Goal: Find specific page/section: Find specific page/section

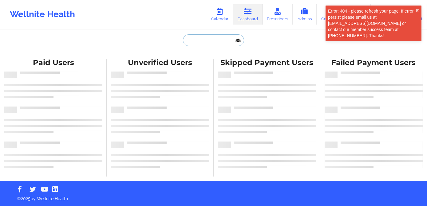
click at [204, 41] on input "text" at bounding box center [213, 40] width 61 height 12
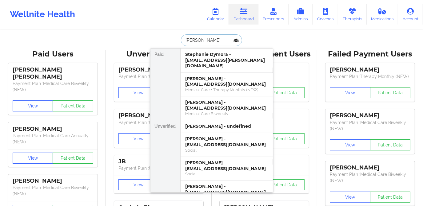
type input "stephanie gootman"
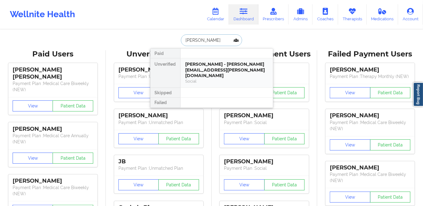
click at [216, 60] on div "Stephanie Gootman - stephanie.gootman@gmail.com Social" at bounding box center [226, 72] width 92 height 29
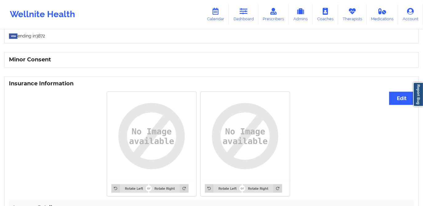
scroll to position [358, 0]
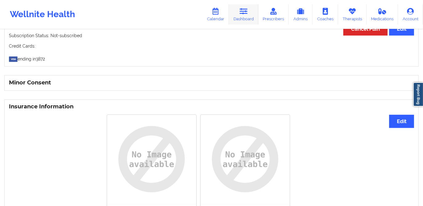
click at [240, 20] on link "Dashboard" at bounding box center [244, 14] width 30 height 20
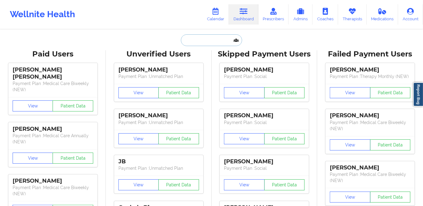
click at [208, 43] on input "text" at bounding box center [211, 40] width 61 height 12
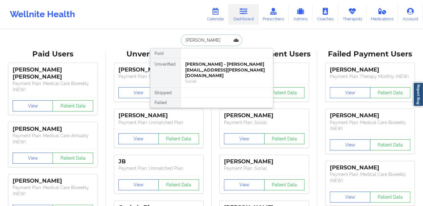
type input "kathleen porter"
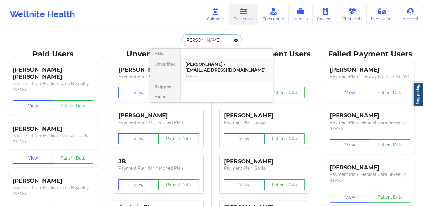
click at [223, 67] on div "Kathleen Porter - kateporter.23@gmail.com" at bounding box center [226, 66] width 82 height 11
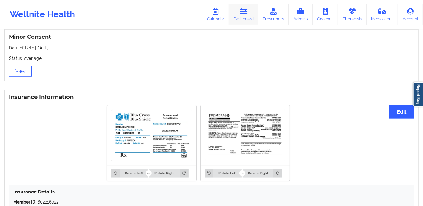
scroll to position [394, 0]
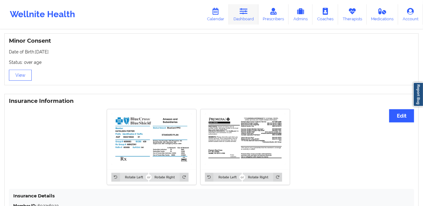
click at [249, 16] on link "Dashboard" at bounding box center [244, 14] width 30 height 20
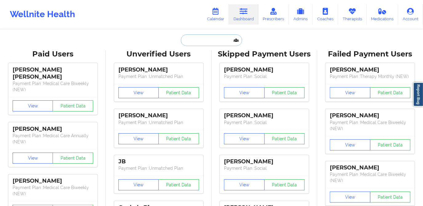
click at [215, 45] on input "text" at bounding box center [211, 40] width 61 height 12
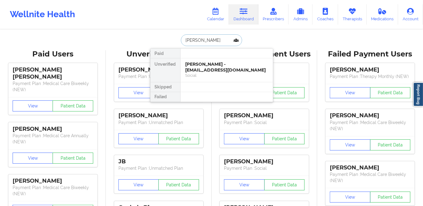
type input "sahar alaie"
click at [224, 64] on div "Sahar Alaie - sahar.alaie@gmail.com" at bounding box center [226, 66] width 82 height 11
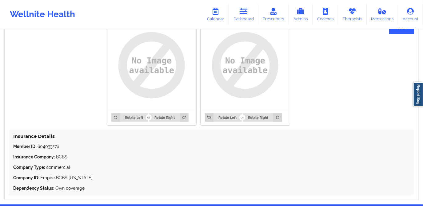
scroll to position [447, 0]
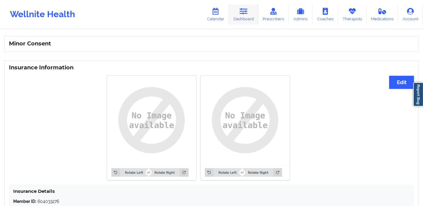
click at [244, 21] on link "Dashboard" at bounding box center [244, 14] width 30 height 20
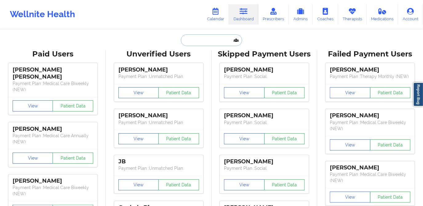
drag, startPoint x: 209, startPoint y: 42, endPoint x: 202, endPoint y: 39, distance: 7.9
click at [209, 42] on input "text" at bounding box center [211, 40] width 61 height 12
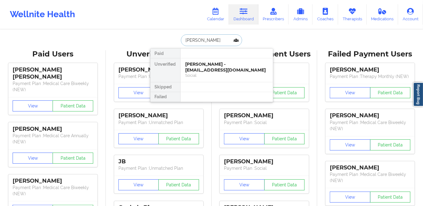
type input "kathleen porter"
click at [223, 67] on div "Kathleen Porter - kateporter.23@gmail.com" at bounding box center [226, 66] width 82 height 11
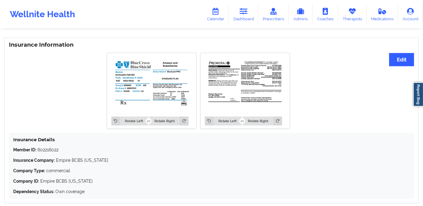
scroll to position [449, 0]
